Goal: Task Accomplishment & Management: Use online tool/utility

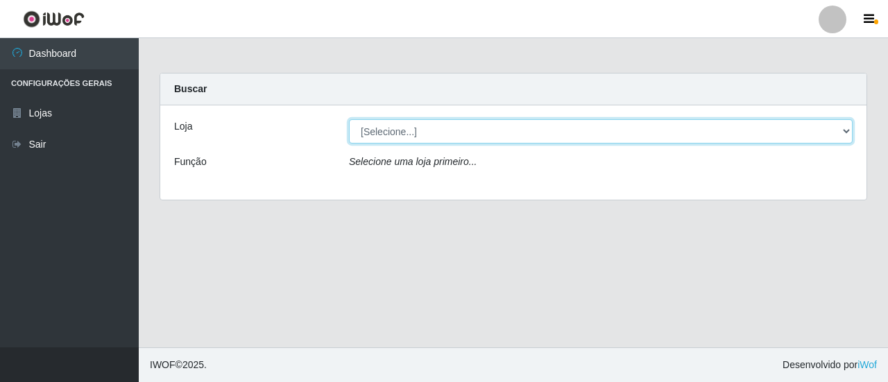
click at [839, 131] on select "[Selecione...] Extrabom - Loja 01 Centro de Distribuição" at bounding box center [601, 131] width 504 height 24
select select "435"
click at [349, 119] on select "[Selecione...] Extrabom - Loja 01 Centro de Distribuição" at bounding box center [601, 131] width 504 height 24
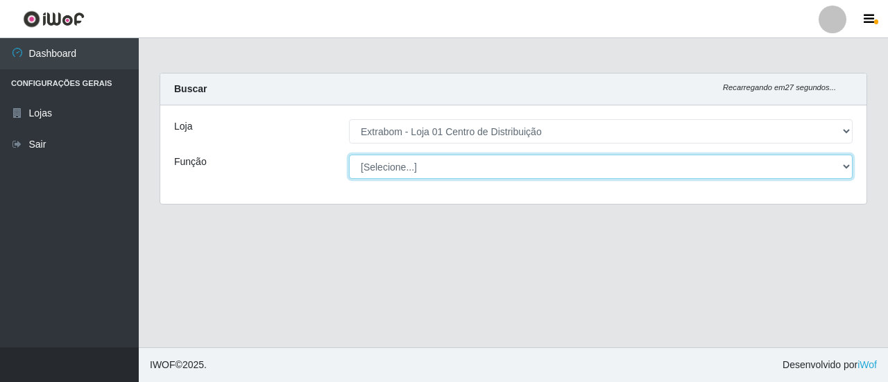
click at [843, 167] on select "[Selecione...] Carregador e Descarregador de Caminhão Carregador e Descarregado…" at bounding box center [601, 167] width 504 height 24
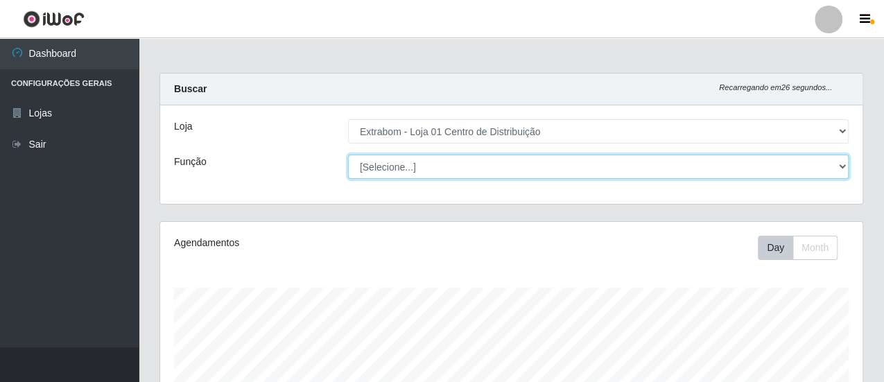
scroll to position [287, 703]
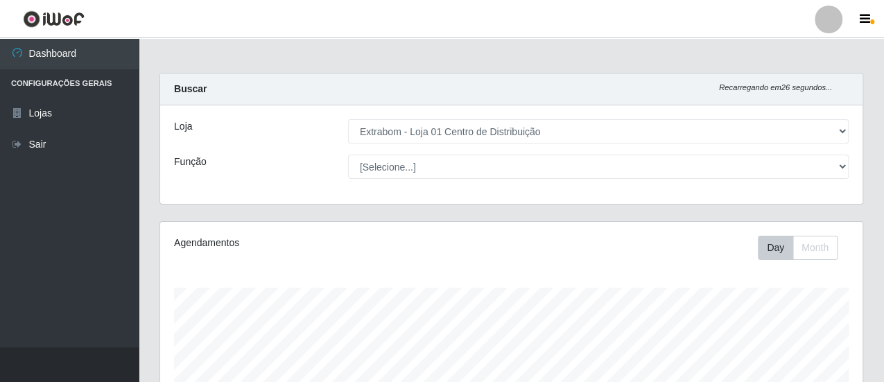
click at [271, 164] on div "Função" at bounding box center [251, 167] width 174 height 24
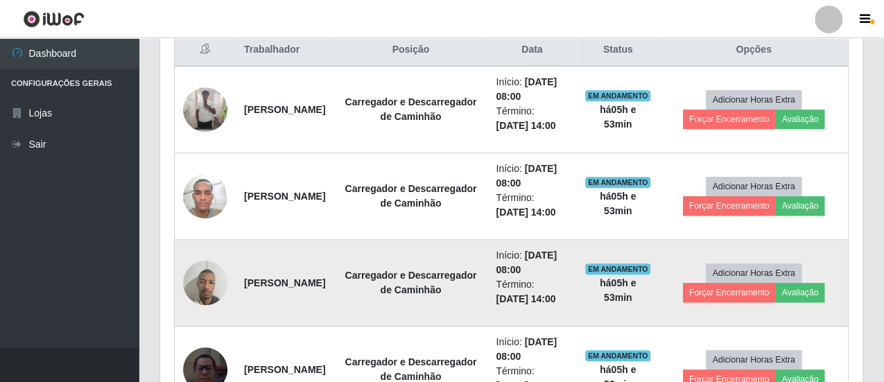
scroll to position [555, 0]
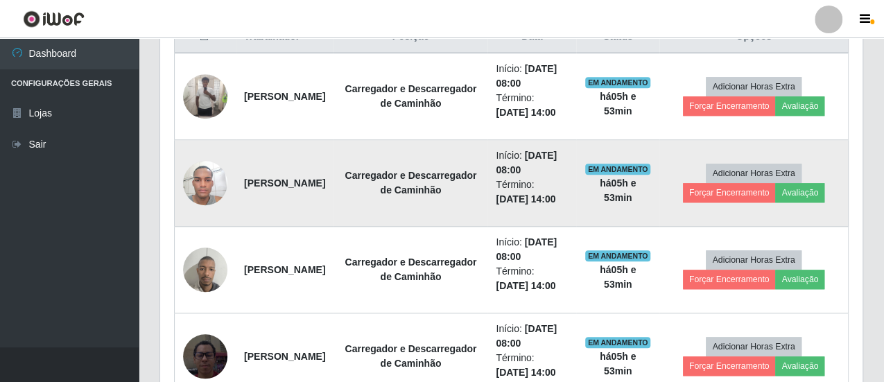
click at [568, 188] on li "Término: [DATE] 14:00" at bounding box center [532, 192] width 72 height 29
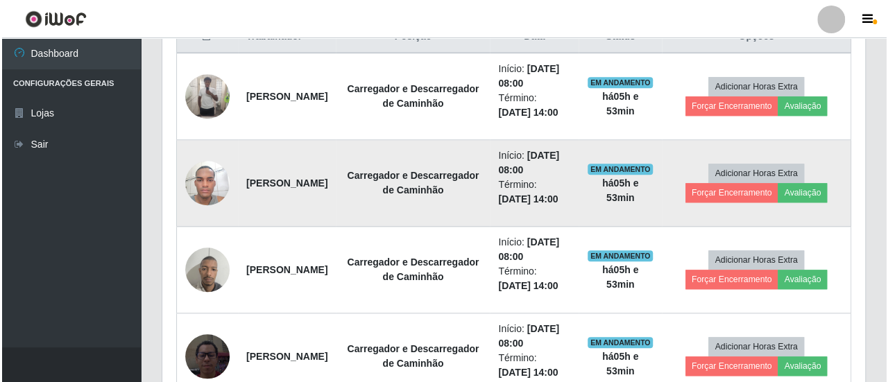
scroll to position [416, 0]
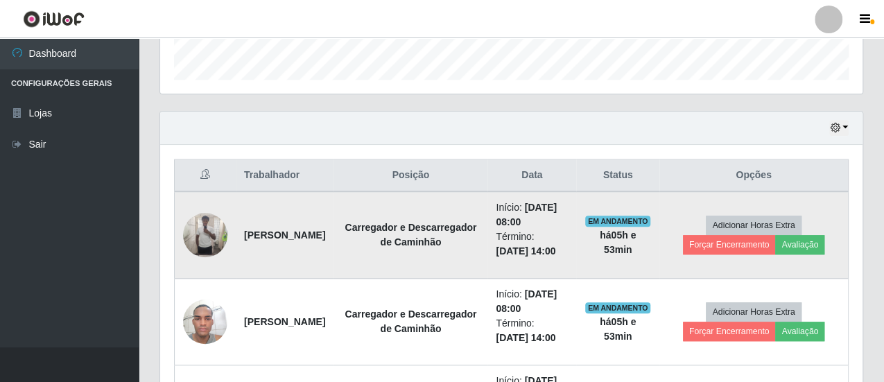
click at [613, 219] on span "EM ANDAMENTO" at bounding box center [618, 221] width 66 height 11
click at [729, 239] on button "Forçar Encerramento" at bounding box center [729, 244] width 93 height 19
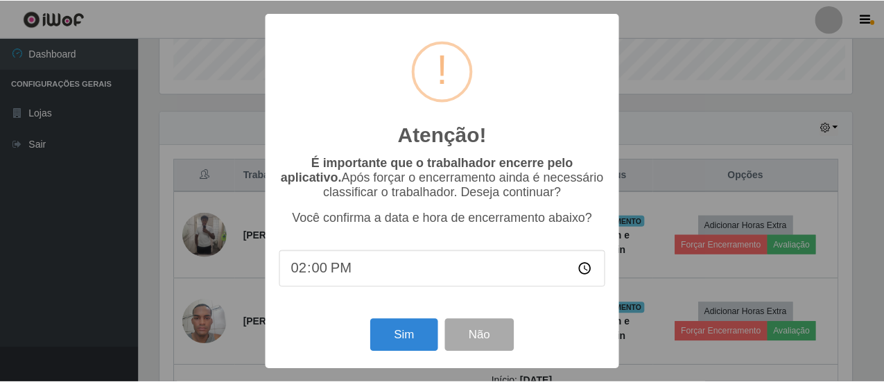
scroll to position [287, 696]
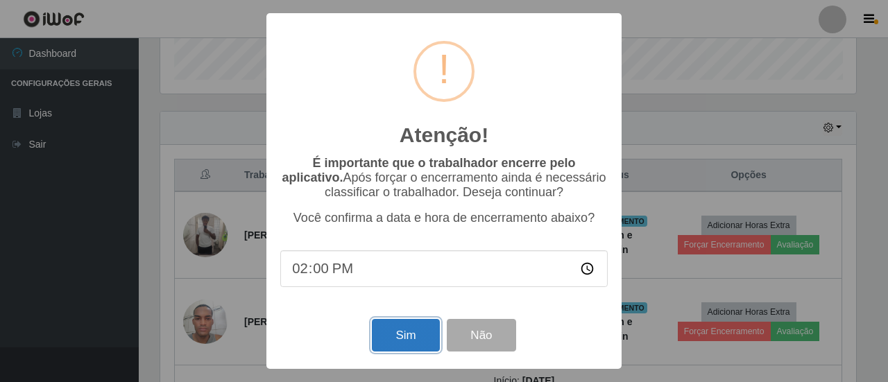
click at [409, 336] on button "Sim" at bounding box center [405, 335] width 67 height 33
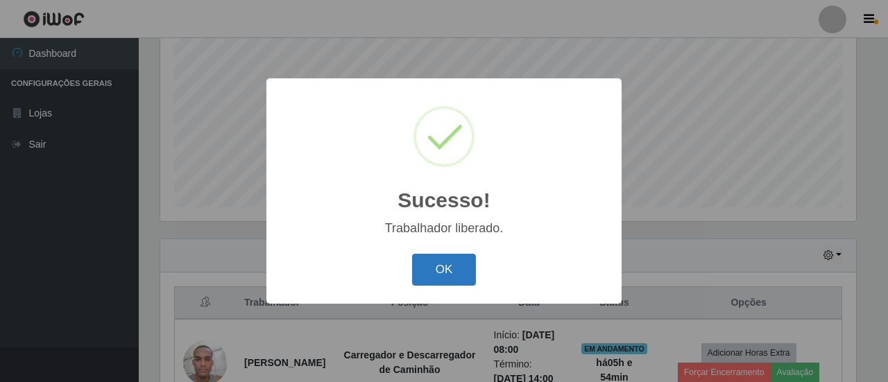
click at [440, 266] on button "OK" at bounding box center [444, 270] width 65 height 33
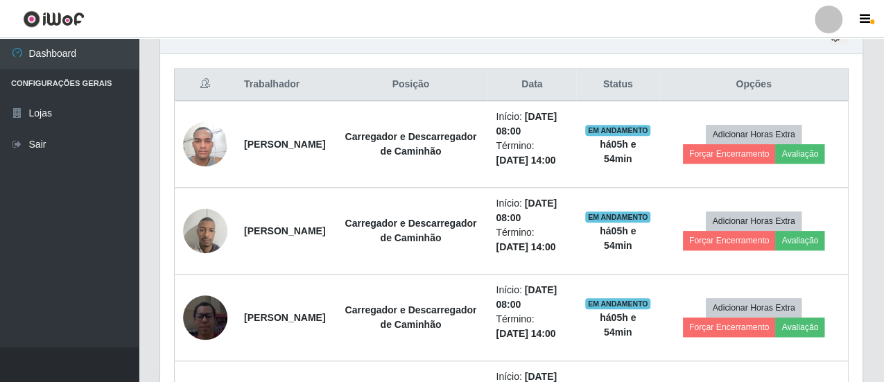
scroll to position [427, 0]
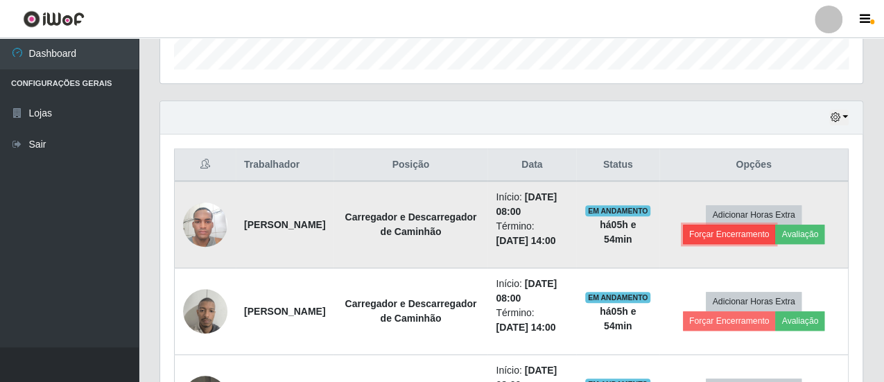
click at [730, 234] on button "Forçar Encerramento" at bounding box center [729, 234] width 93 height 19
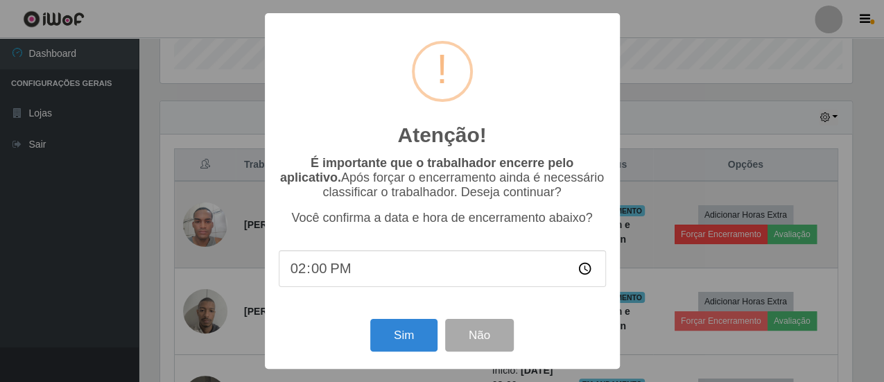
scroll to position [287, 696]
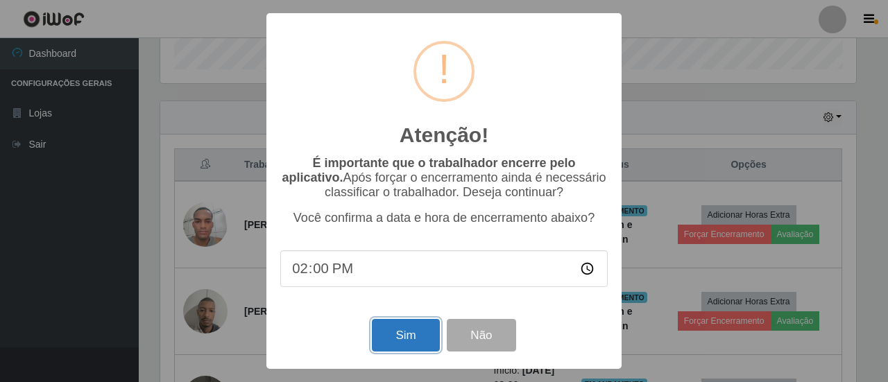
click at [422, 338] on button "Sim" at bounding box center [405, 335] width 67 height 33
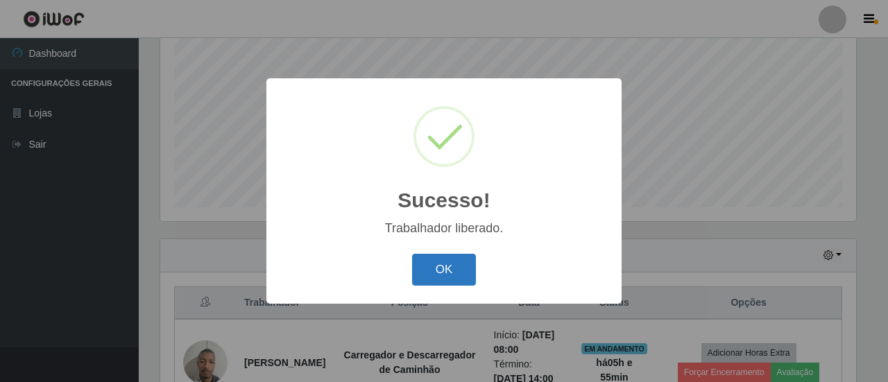
click at [451, 275] on button "OK" at bounding box center [444, 270] width 65 height 33
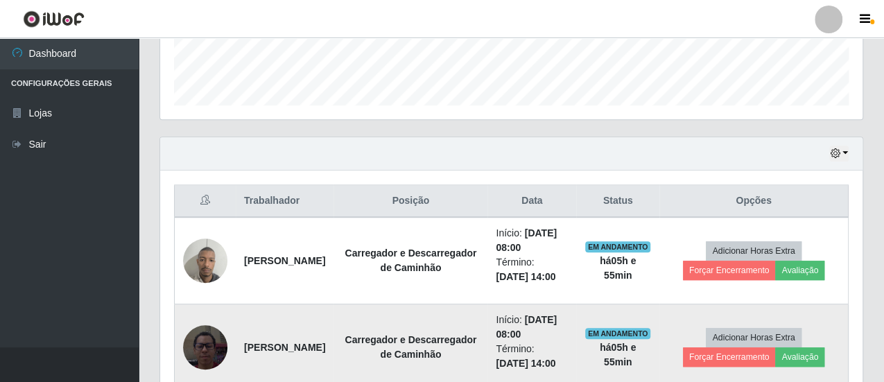
scroll to position [548, 0]
